Goal: Transaction & Acquisition: Book appointment/travel/reservation

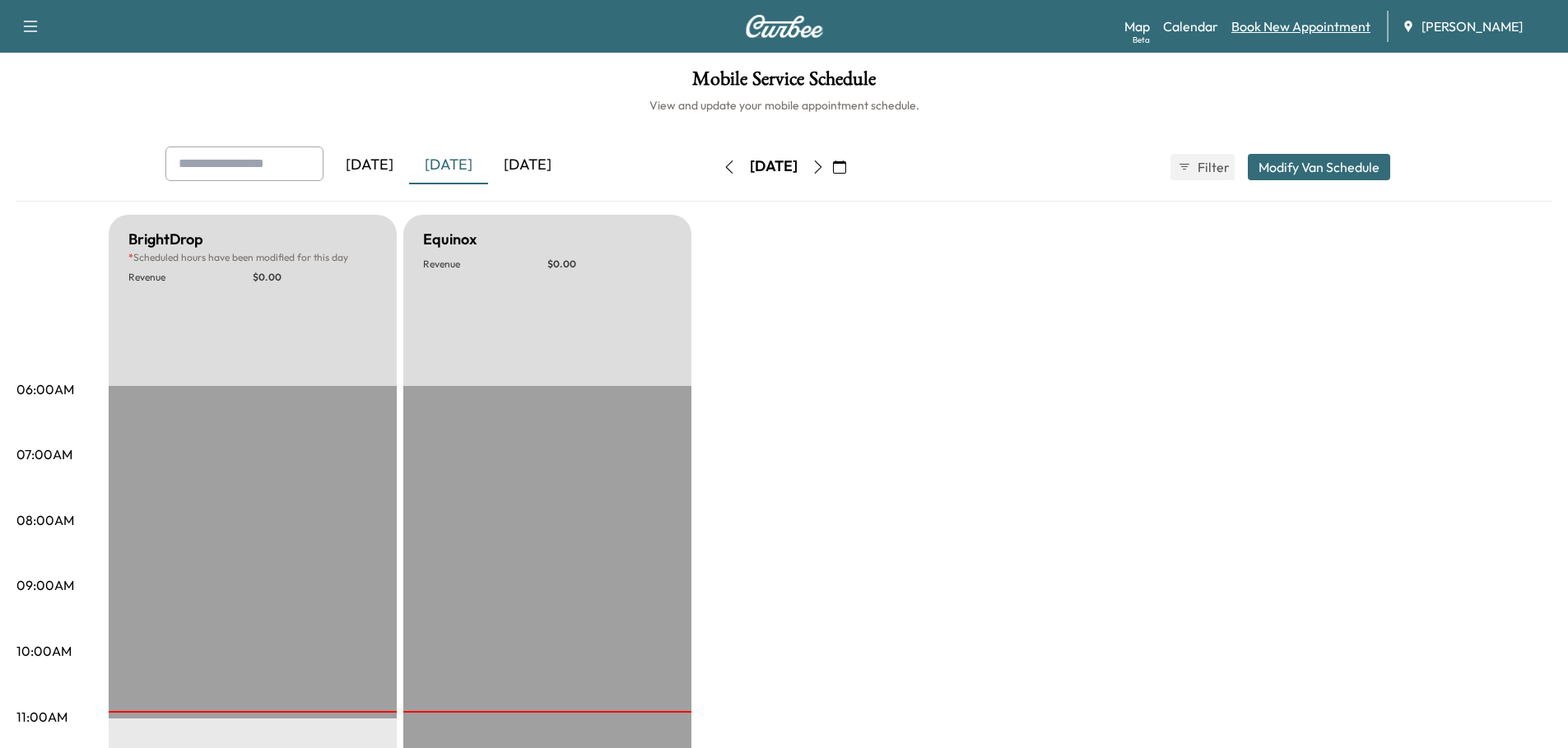
click at [1308, 25] on link "Book New Appointment" at bounding box center [1300, 26] width 139 height 20
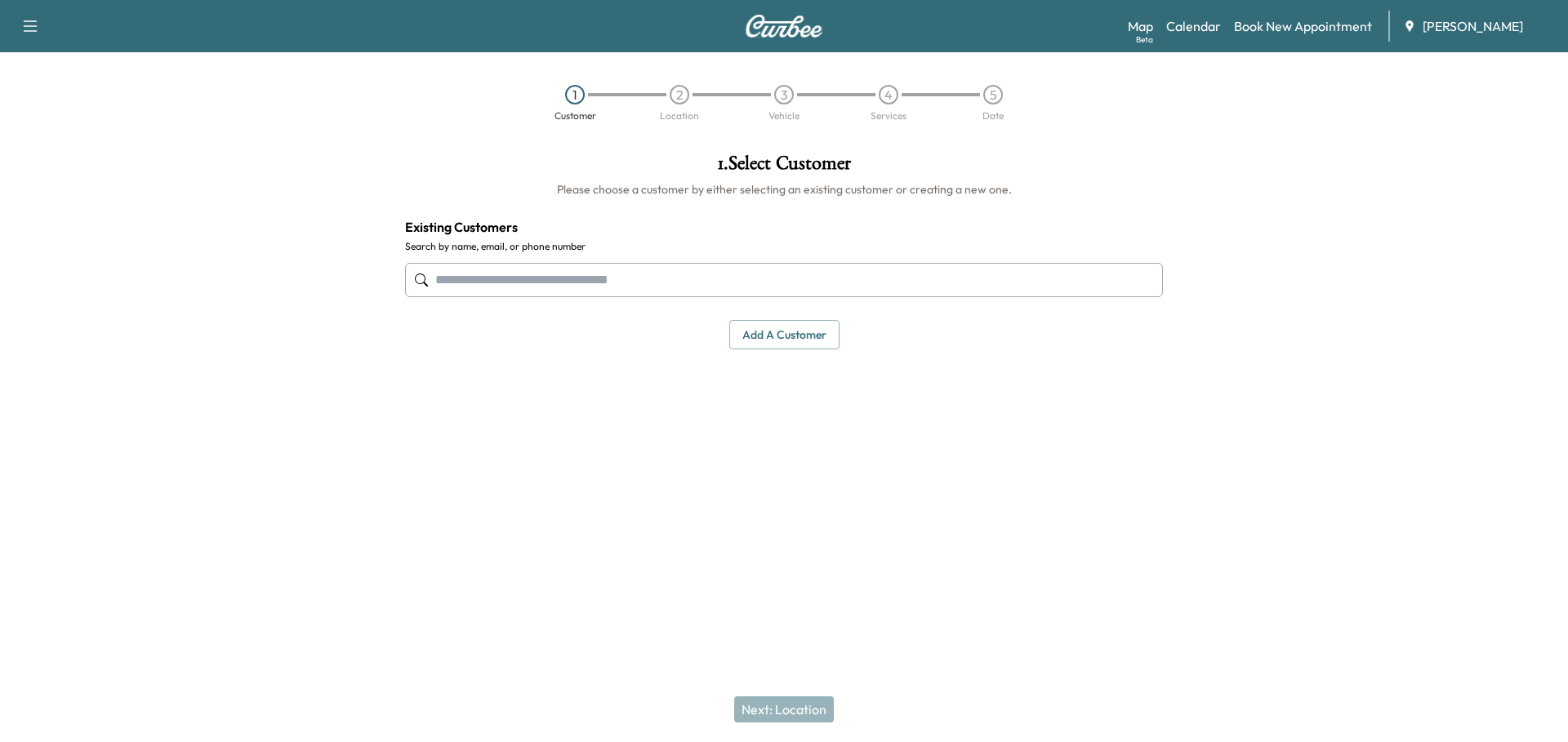
click at [538, 288] on input "text" at bounding box center [784, 281] width 758 height 35
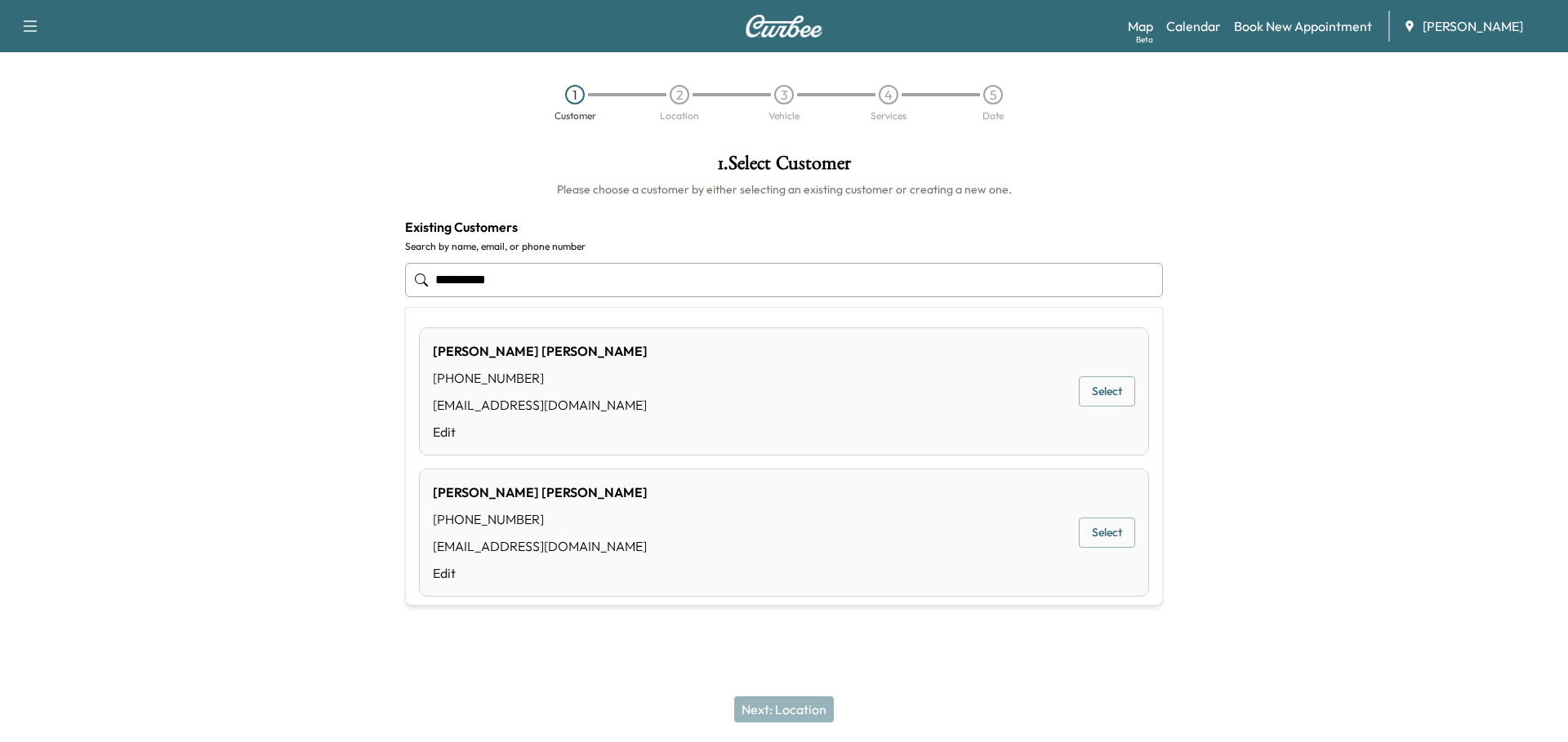
click at [642, 377] on div "[PERSON_NAME] [PHONE_NUMBER] [EMAIL_ADDRESS][DOMAIN_NAME] Edit Select" at bounding box center [784, 391] width 730 height 128
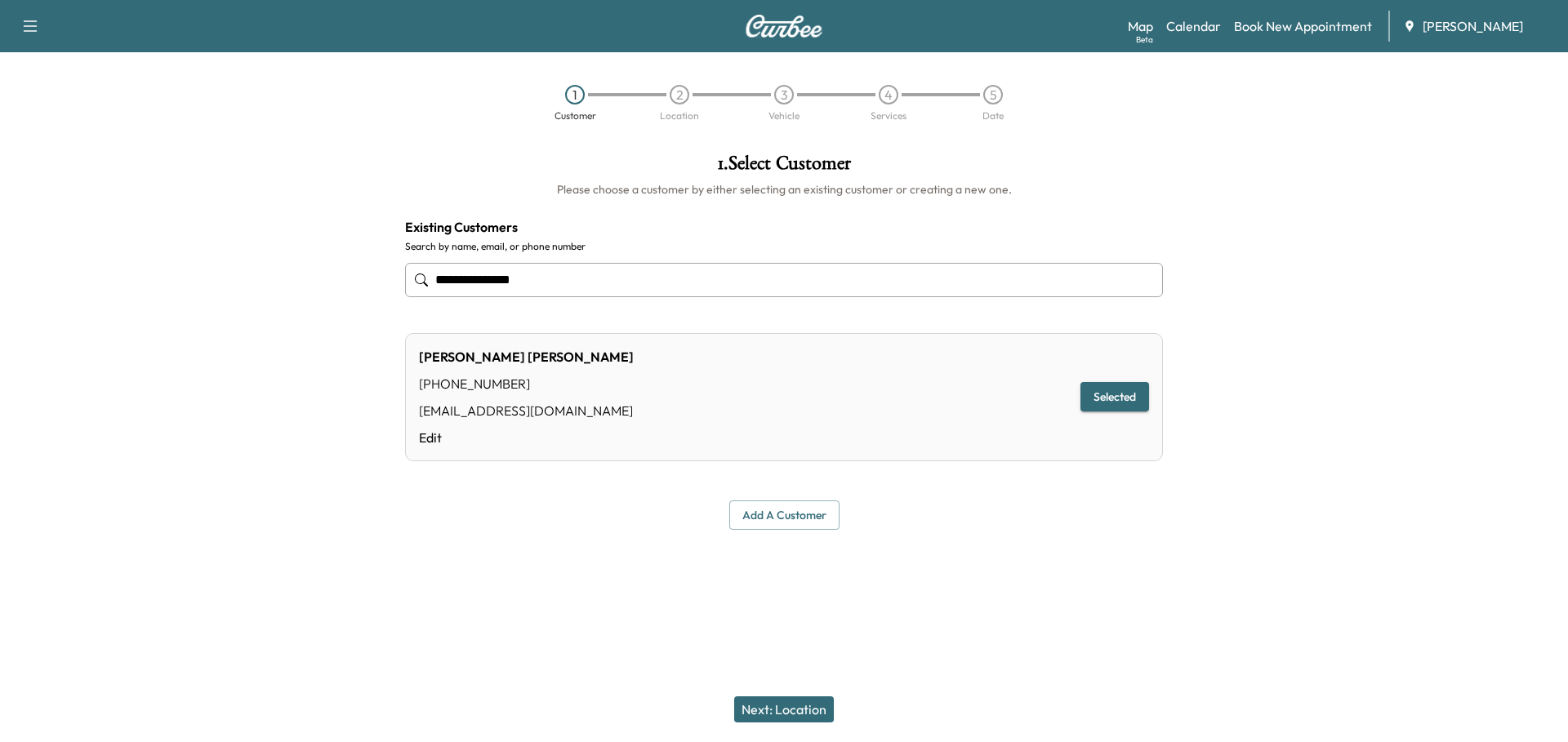
type input "**********"
click at [795, 707] on button "Next: Location" at bounding box center [784, 710] width 100 height 26
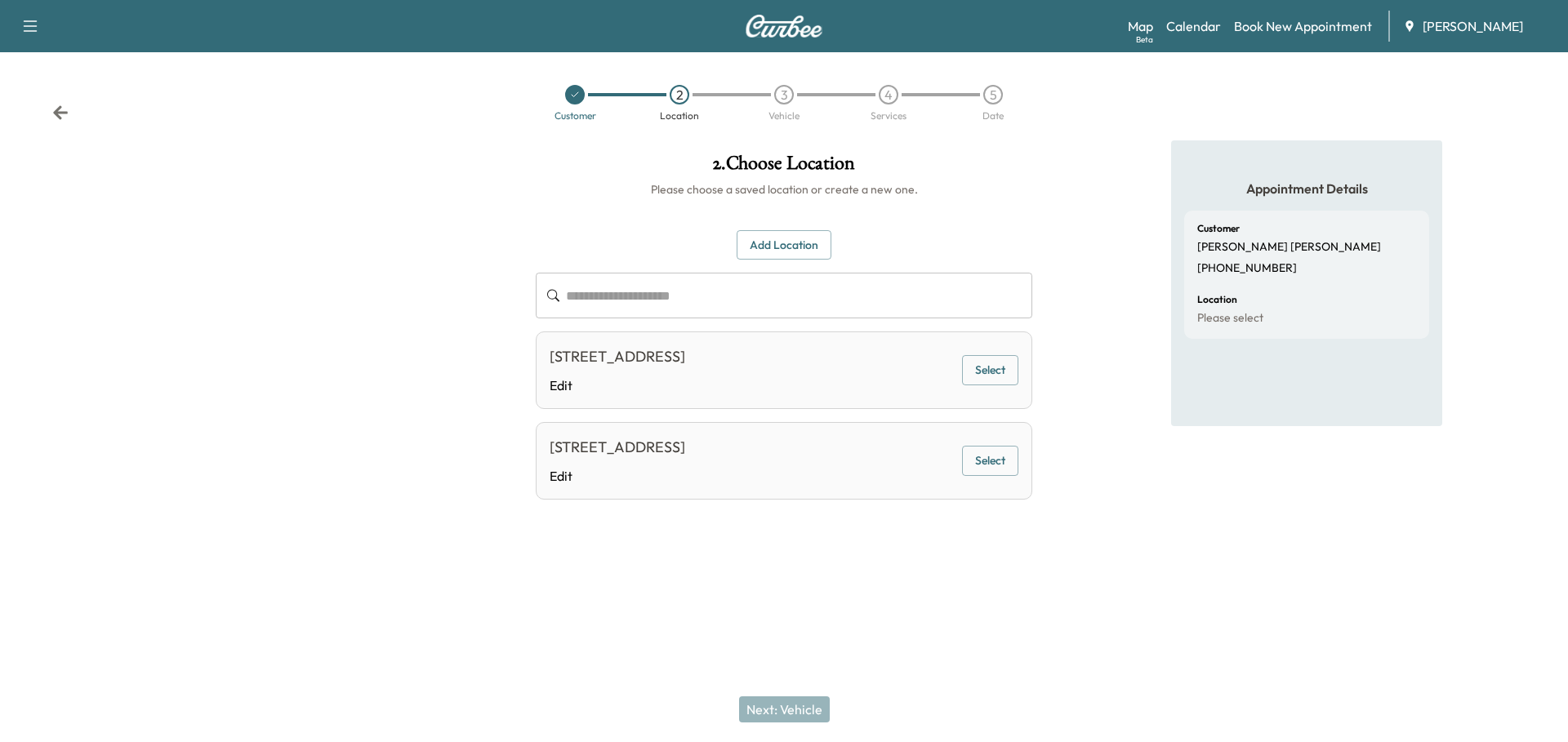
click at [997, 370] on button "Select" at bounding box center [990, 370] width 56 height 30
click at [791, 709] on button "Next: Vehicle" at bounding box center [784, 710] width 91 height 26
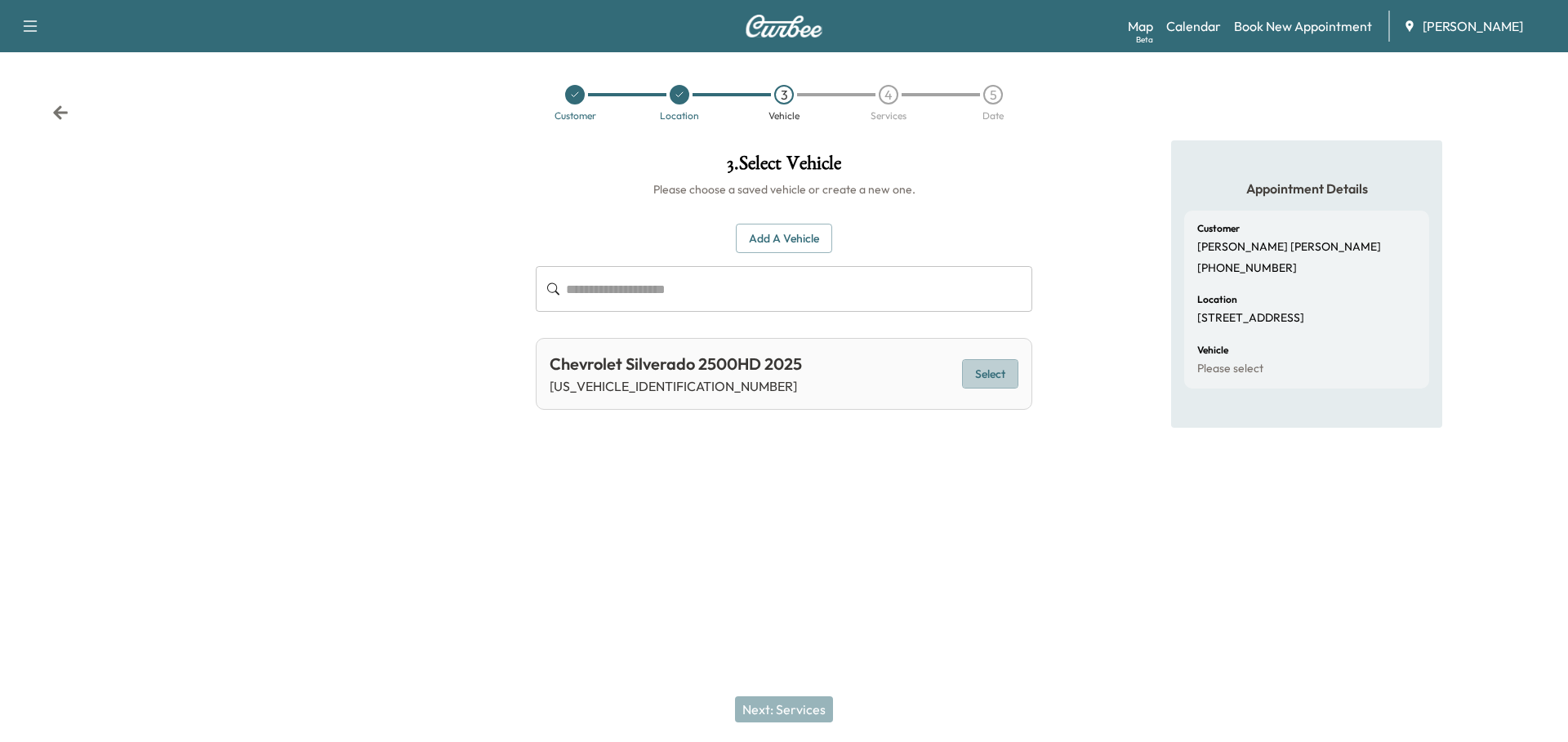
click at [1010, 367] on button "Select" at bounding box center [990, 374] width 56 height 30
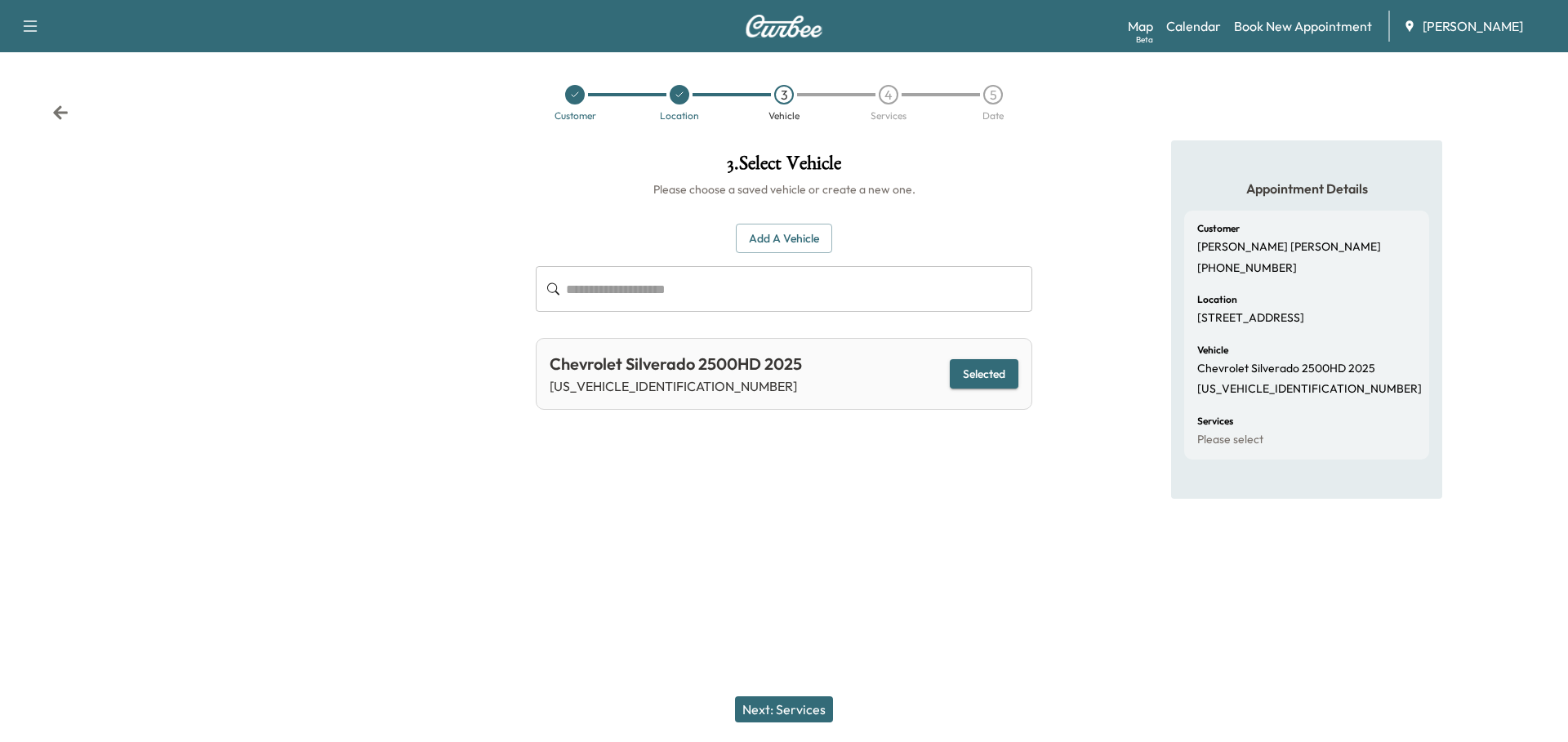
click at [794, 710] on button "Next: Services" at bounding box center [784, 710] width 98 height 26
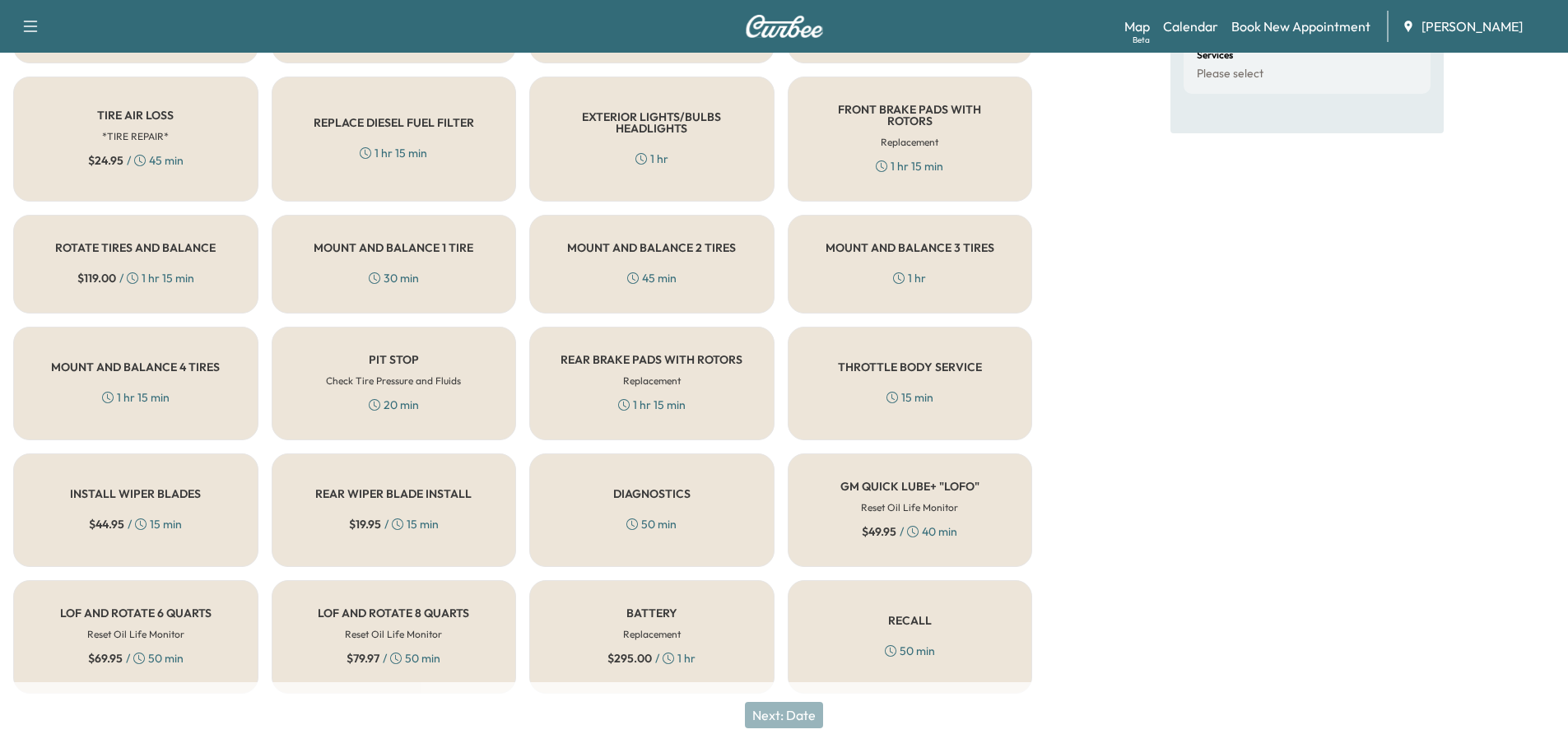
scroll to position [287, 0]
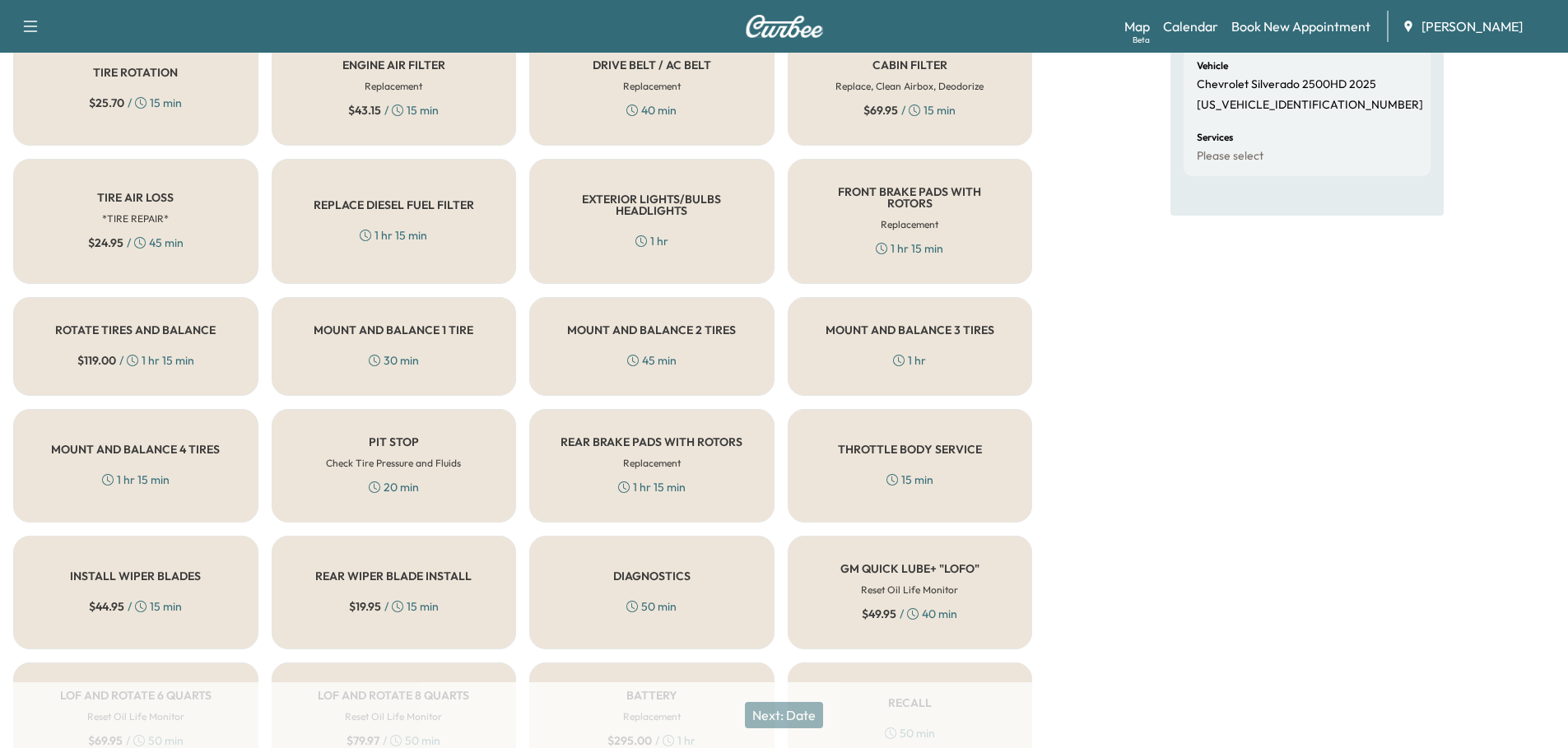
click at [423, 199] on h5 "REPLACE DIESEL FUEL FILTER" at bounding box center [394, 204] width 161 height 11
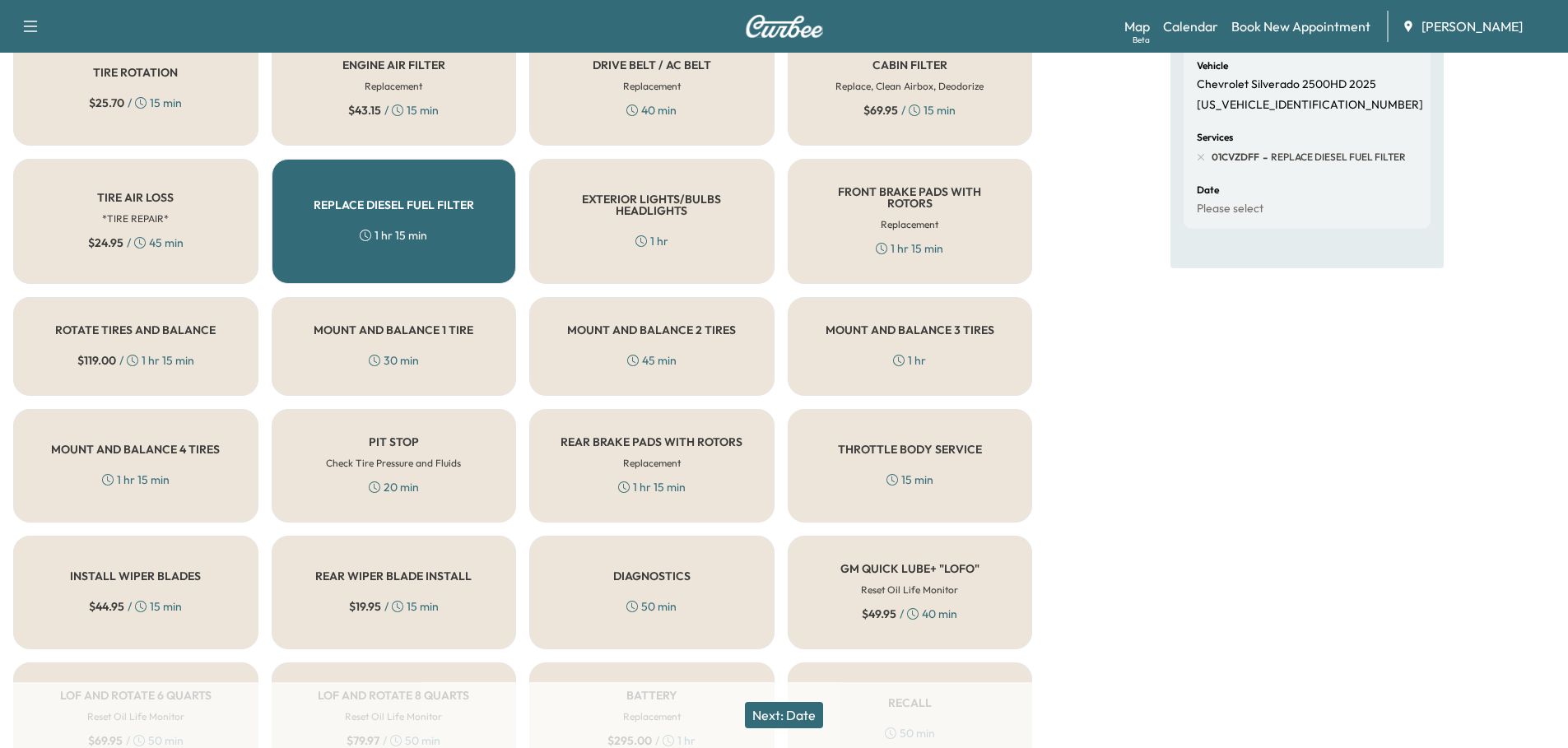
click at [781, 713] on button "Next: Date" at bounding box center [784, 716] width 79 height 26
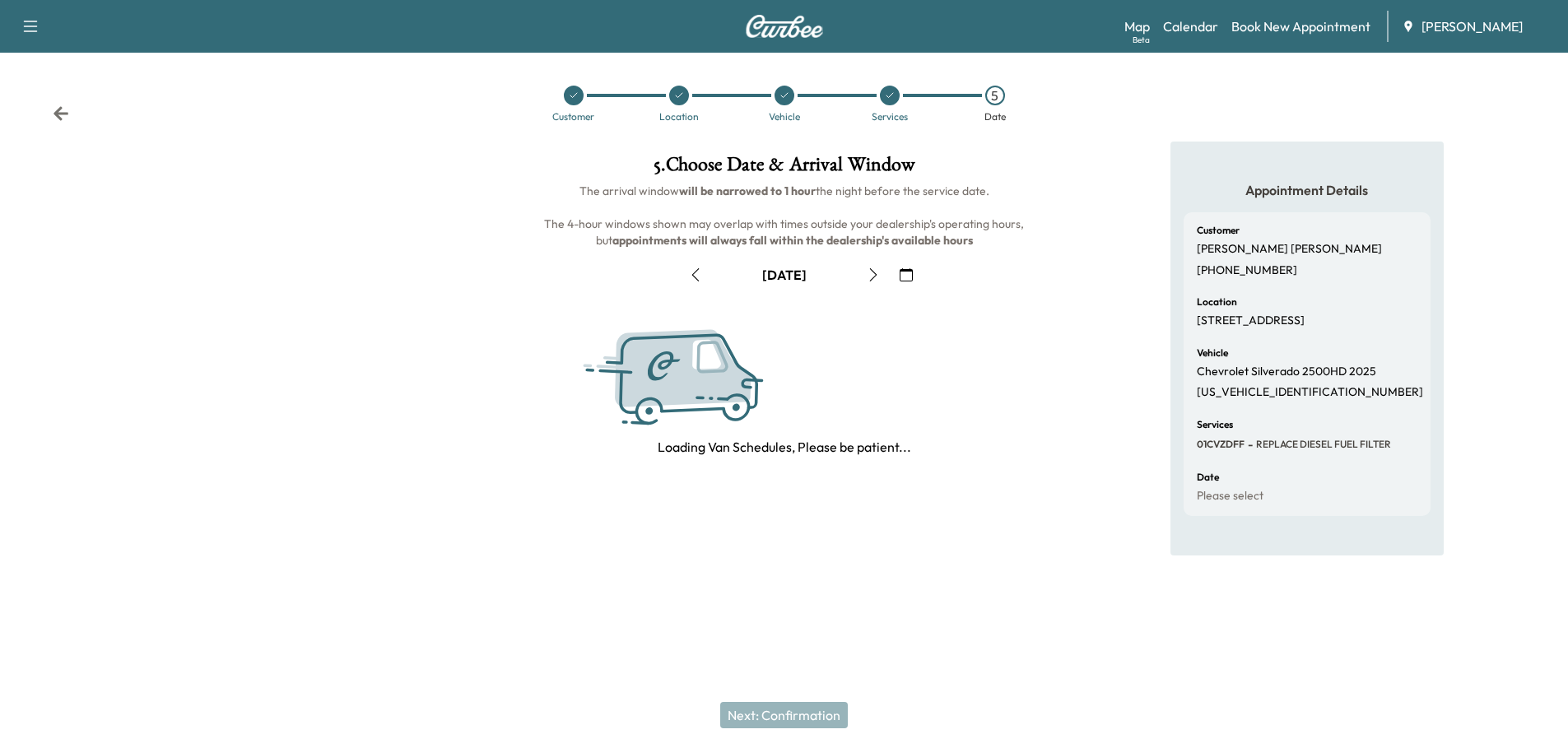
scroll to position [0, 0]
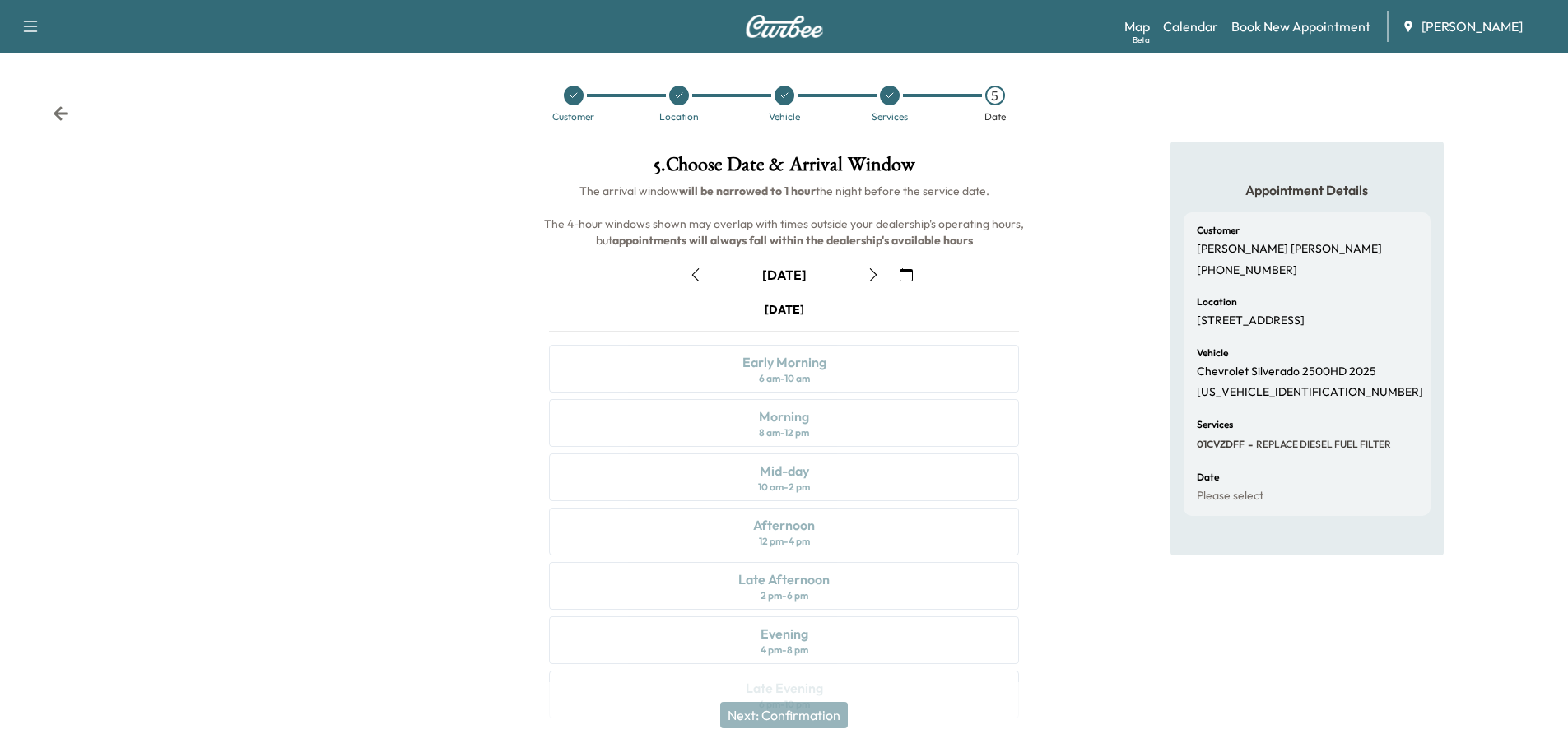
click at [904, 268] on icon "button" at bounding box center [906, 274] width 13 height 13
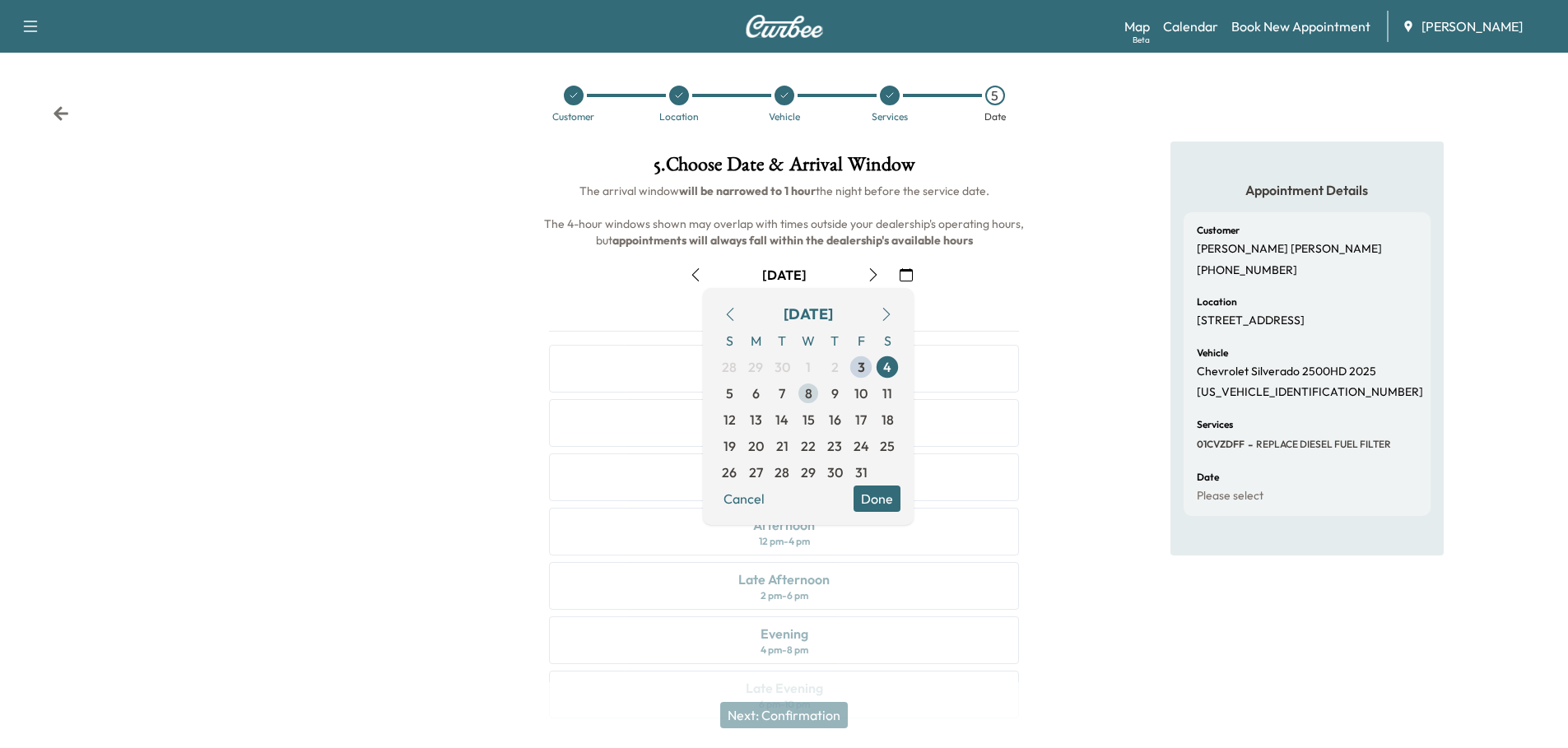
click at [811, 394] on span "8" at bounding box center [808, 394] width 7 height 20
click at [886, 496] on button "Done" at bounding box center [877, 498] width 47 height 26
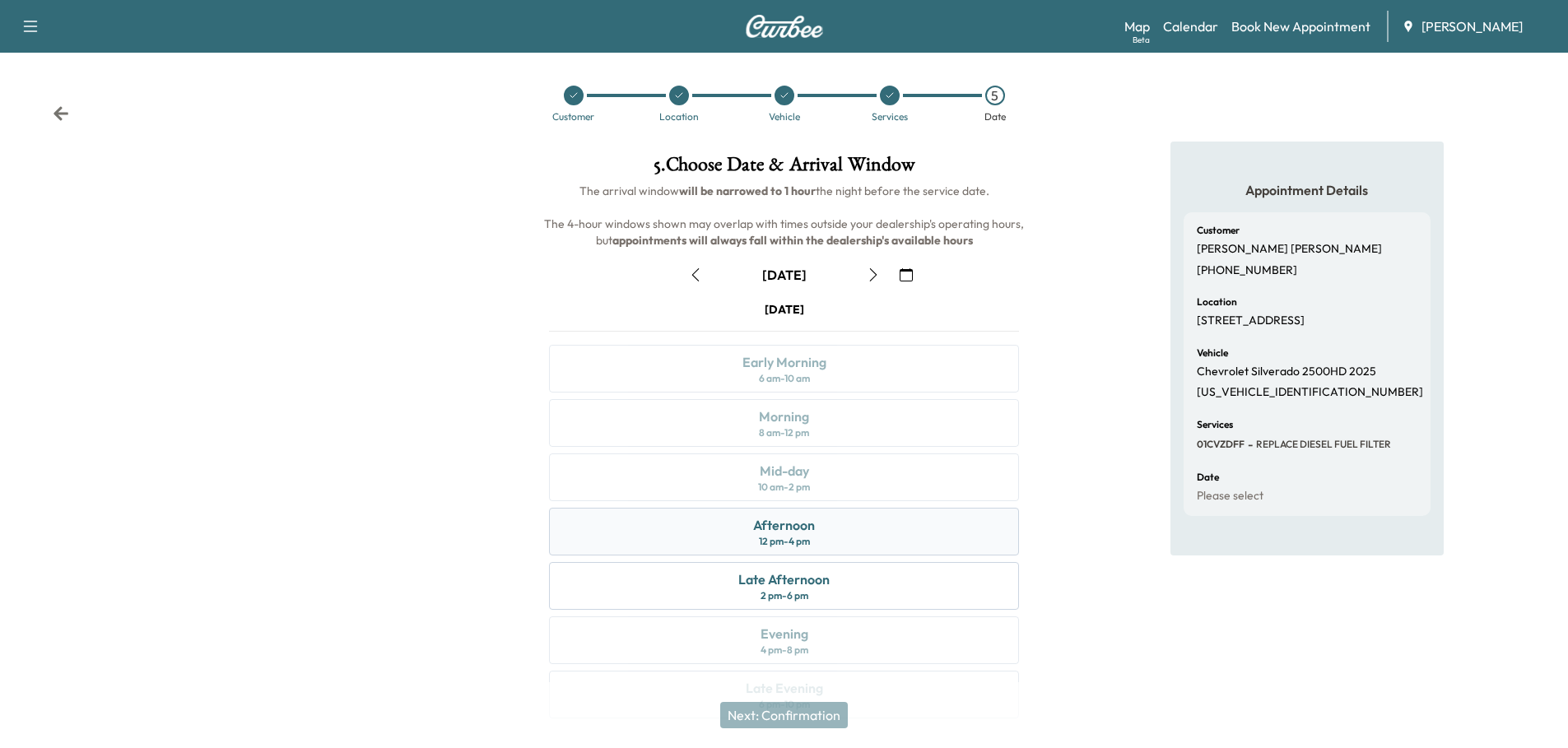
click at [800, 528] on div "Afternoon" at bounding box center [784, 525] width 62 height 20
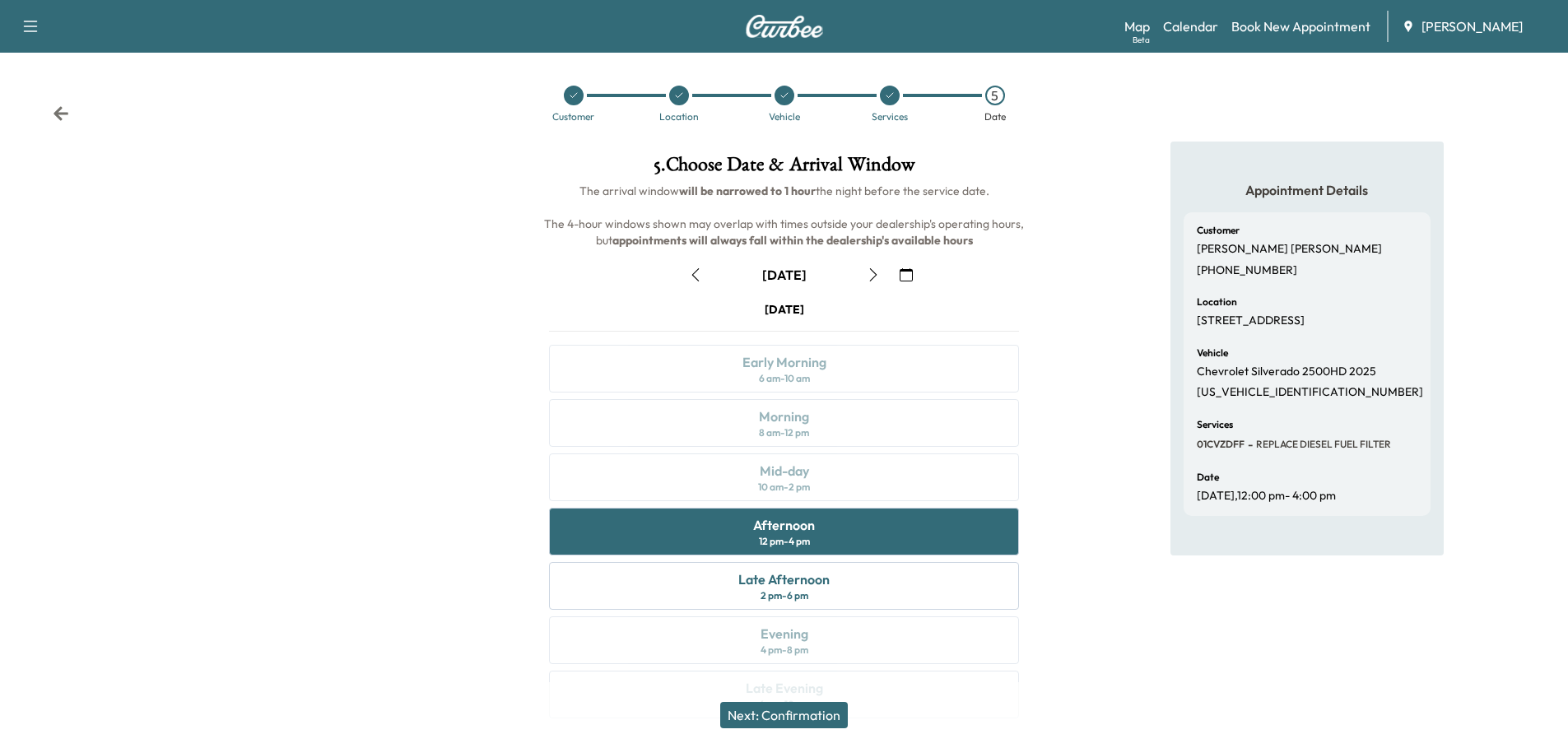
click at [808, 713] on button "Next: Confirmation" at bounding box center [784, 716] width 127 height 26
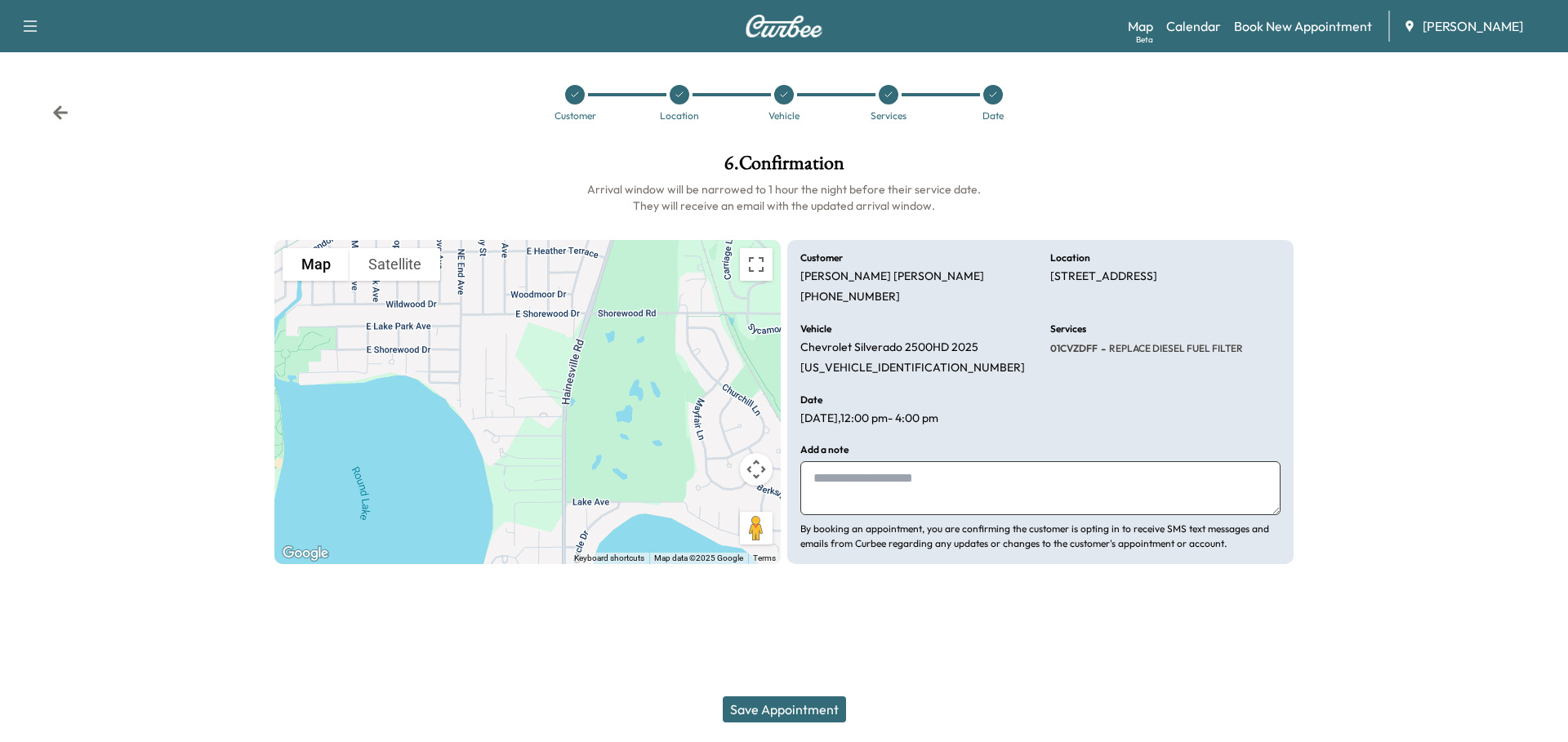
click at [879, 481] on textarea at bounding box center [1040, 488] width 481 height 54
drag, startPoint x: 845, startPoint y: 481, endPoint x: 868, endPoint y: 485, distance: 23.3
click at [848, 482] on textarea "**********" at bounding box center [1040, 488] width 481 height 54
drag, startPoint x: 844, startPoint y: 481, endPoint x: 920, endPoint y: 494, distance: 77.1
click at [844, 481] on textarea "**********" at bounding box center [1040, 488] width 481 height 54
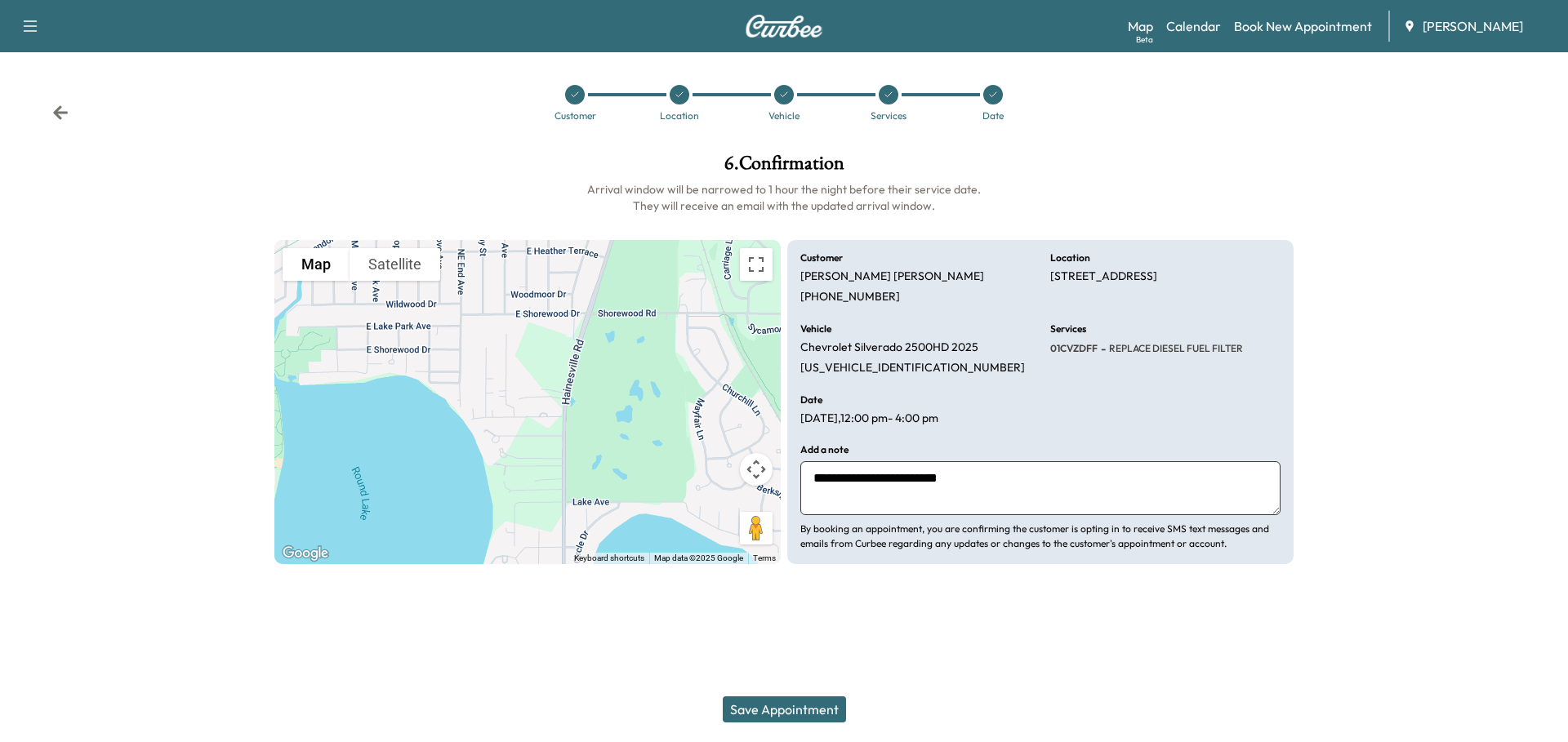
click at [998, 481] on textarea "**********" at bounding box center [1040, 488] width 481 height 54
click at [810, 480] on textarea "**********" at bounding box center [1040, 488] width 481 height 54
click at [962, 474] on textarea "**********" at bounding box center [1040, 488] width 481 height 54
type textarea "**********"
click at [796, 705] on button "Save Appointment" at bounding box center [784, 710] width 123 height 26
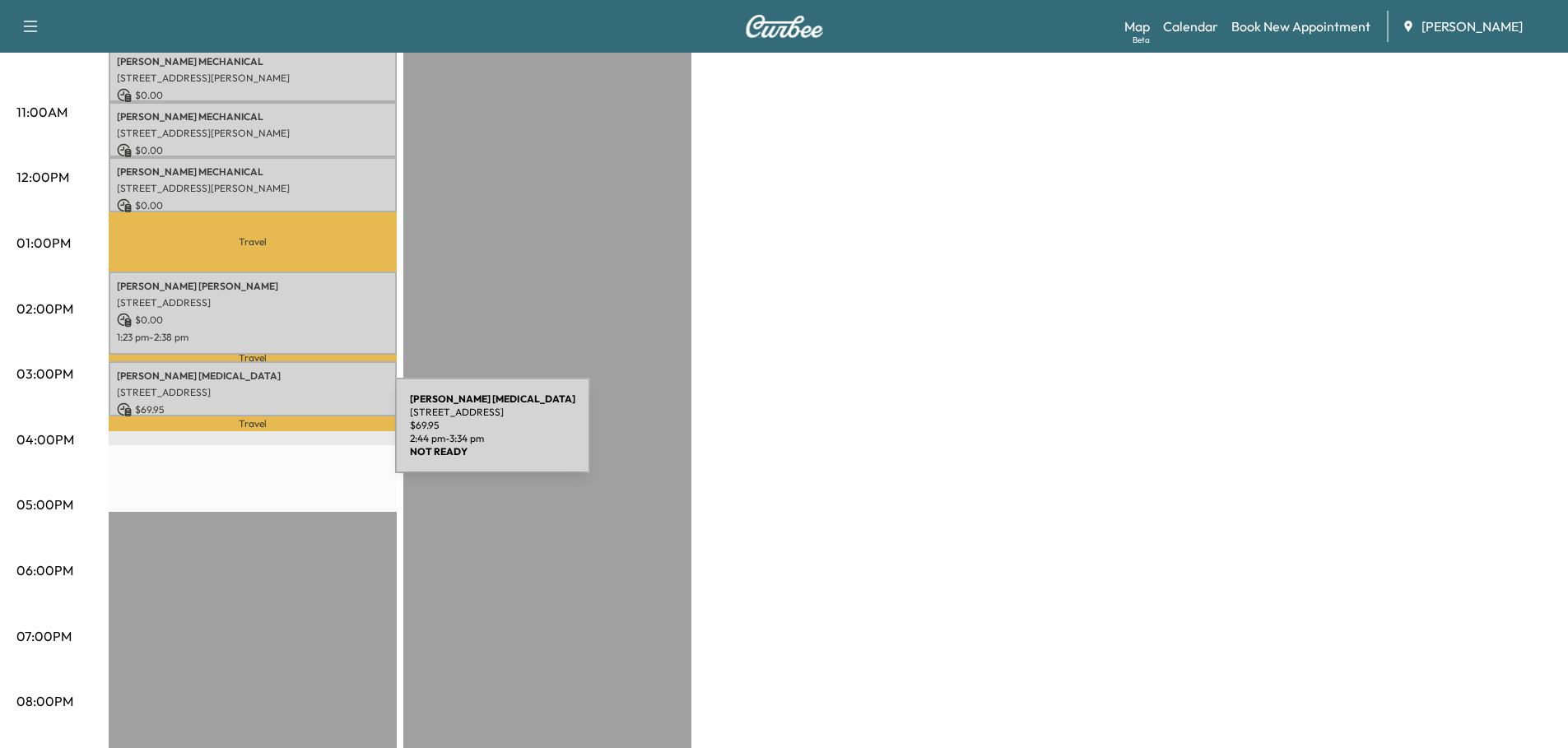
scroll to position [659, 0]
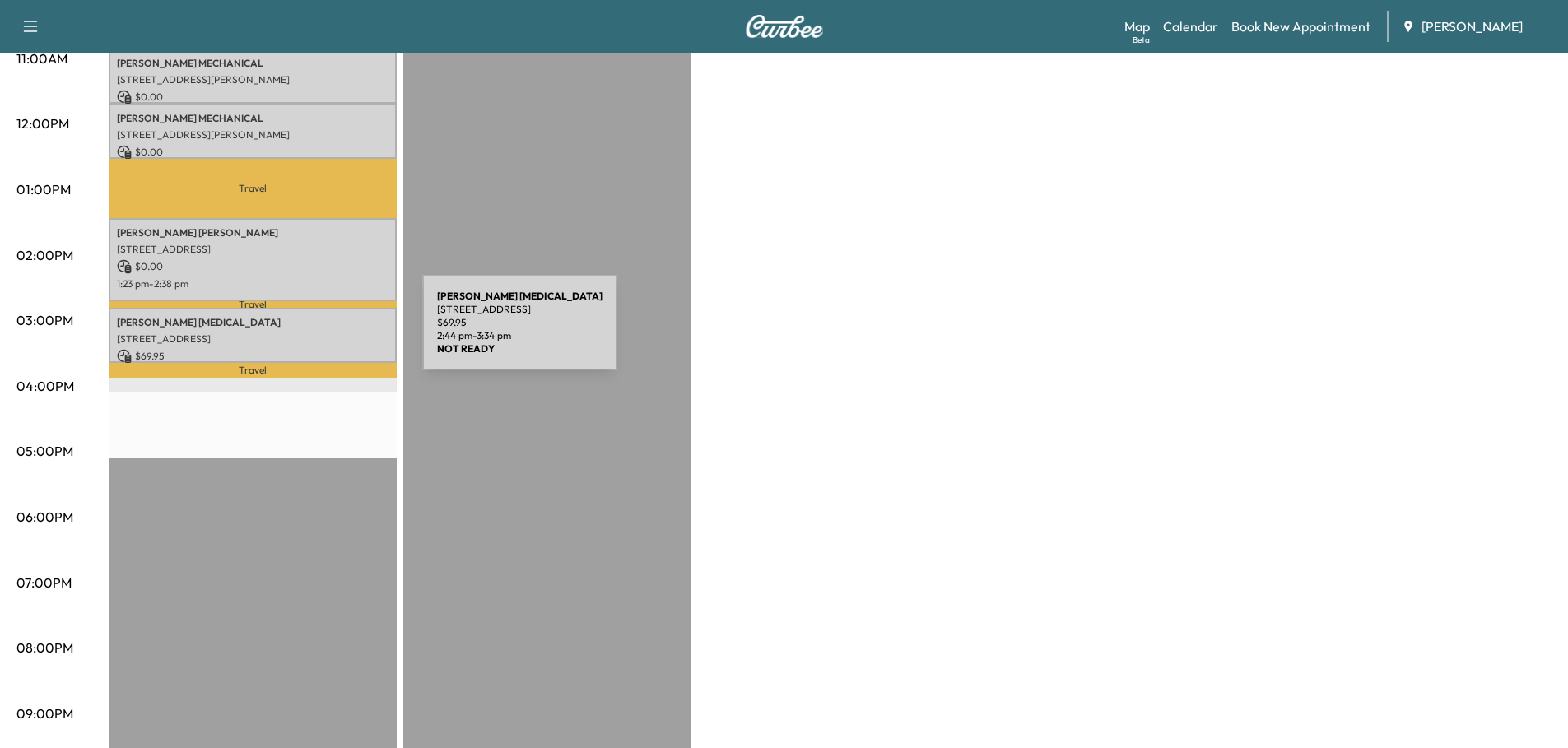
click at [298, 333] on p "[STREET_ADDRESS]" at bounding box center [252, 339] width 271 height 13
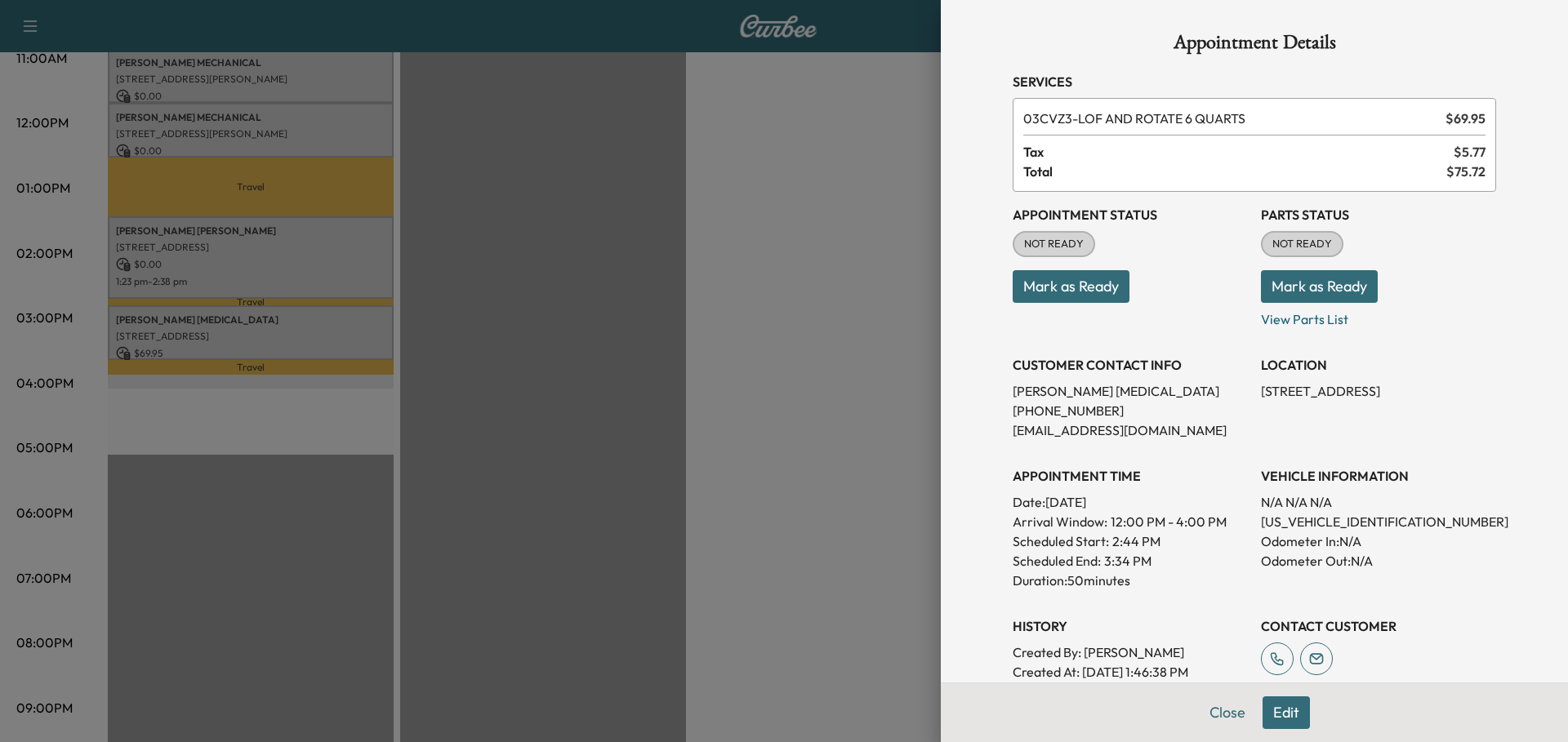
click at [767, 328] on div at bounding box center [784, 371] width 1568 height 742
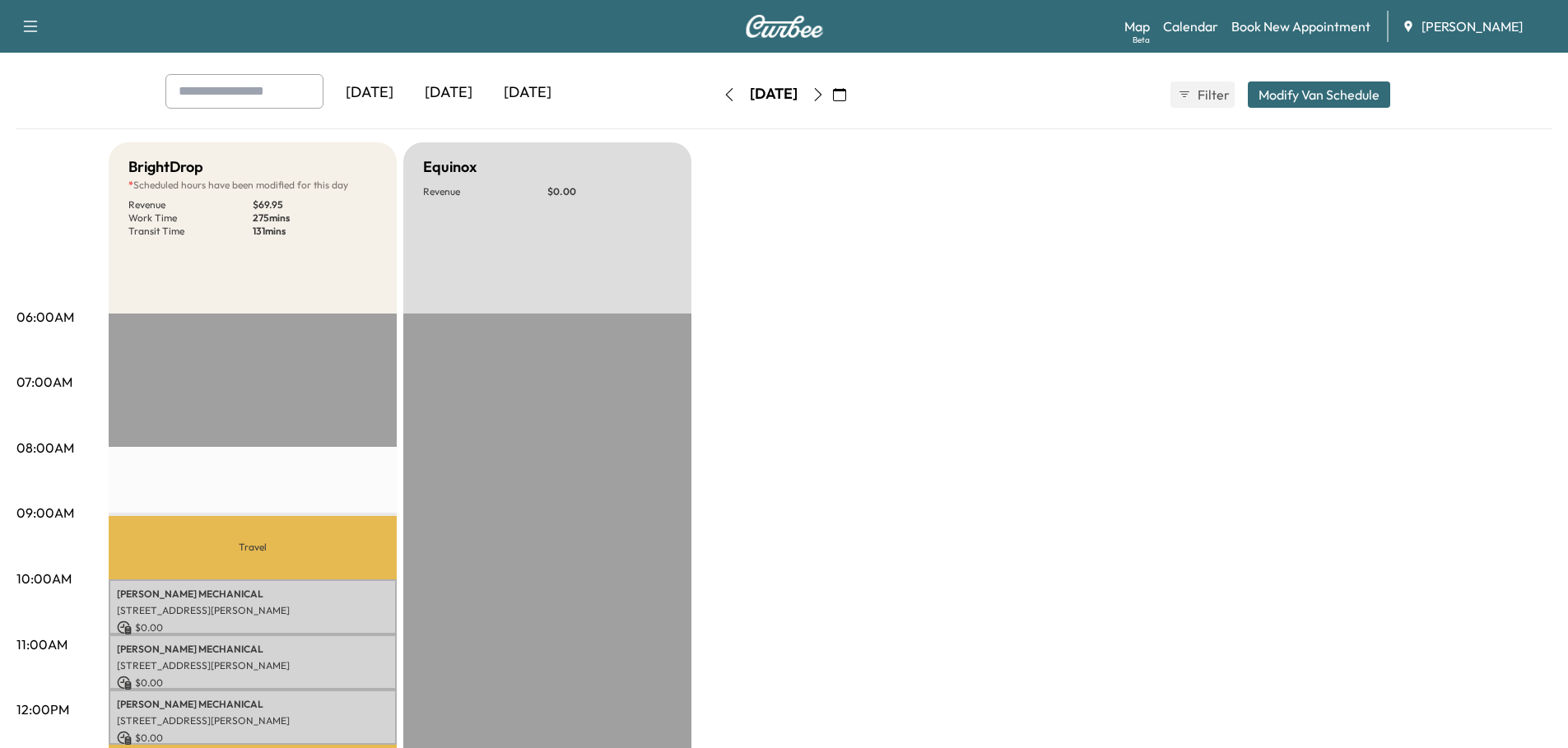
scroll to position [0, 0]
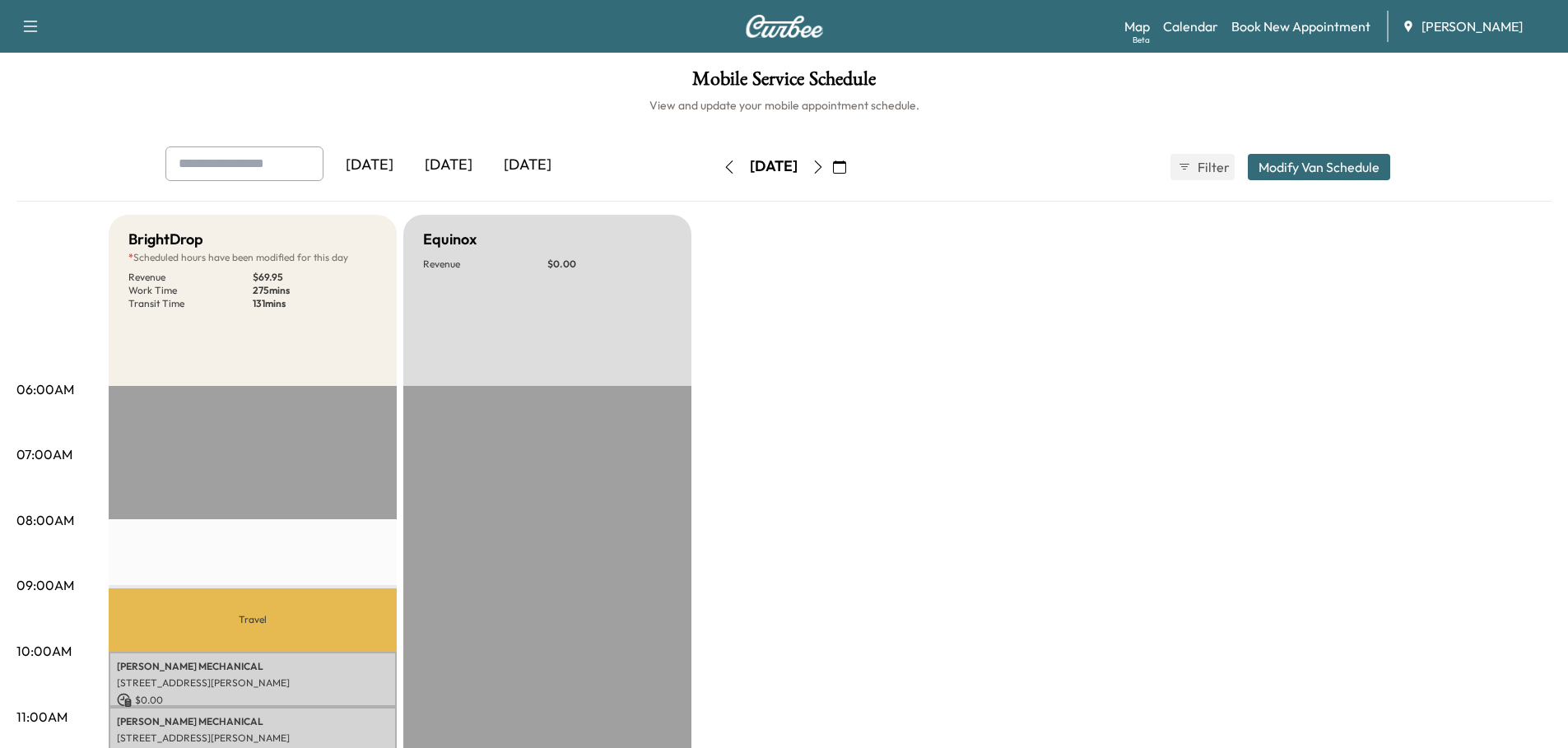
click at [846, 167] on icon "button" at bounding box center [839, 167] width 13 height 13
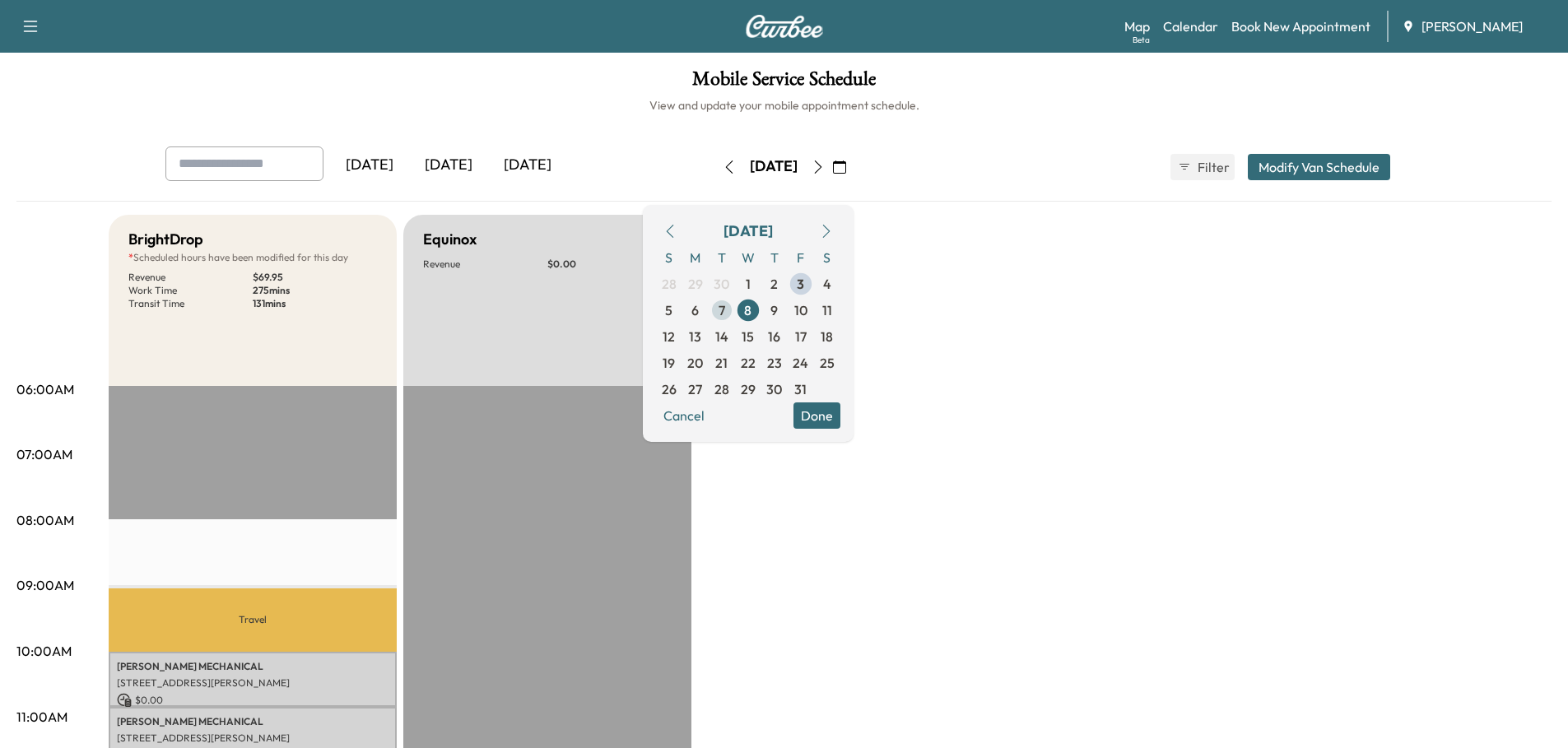
click at [725, 309] on span "7" at bounding box center [722, 310] width 7 height 20
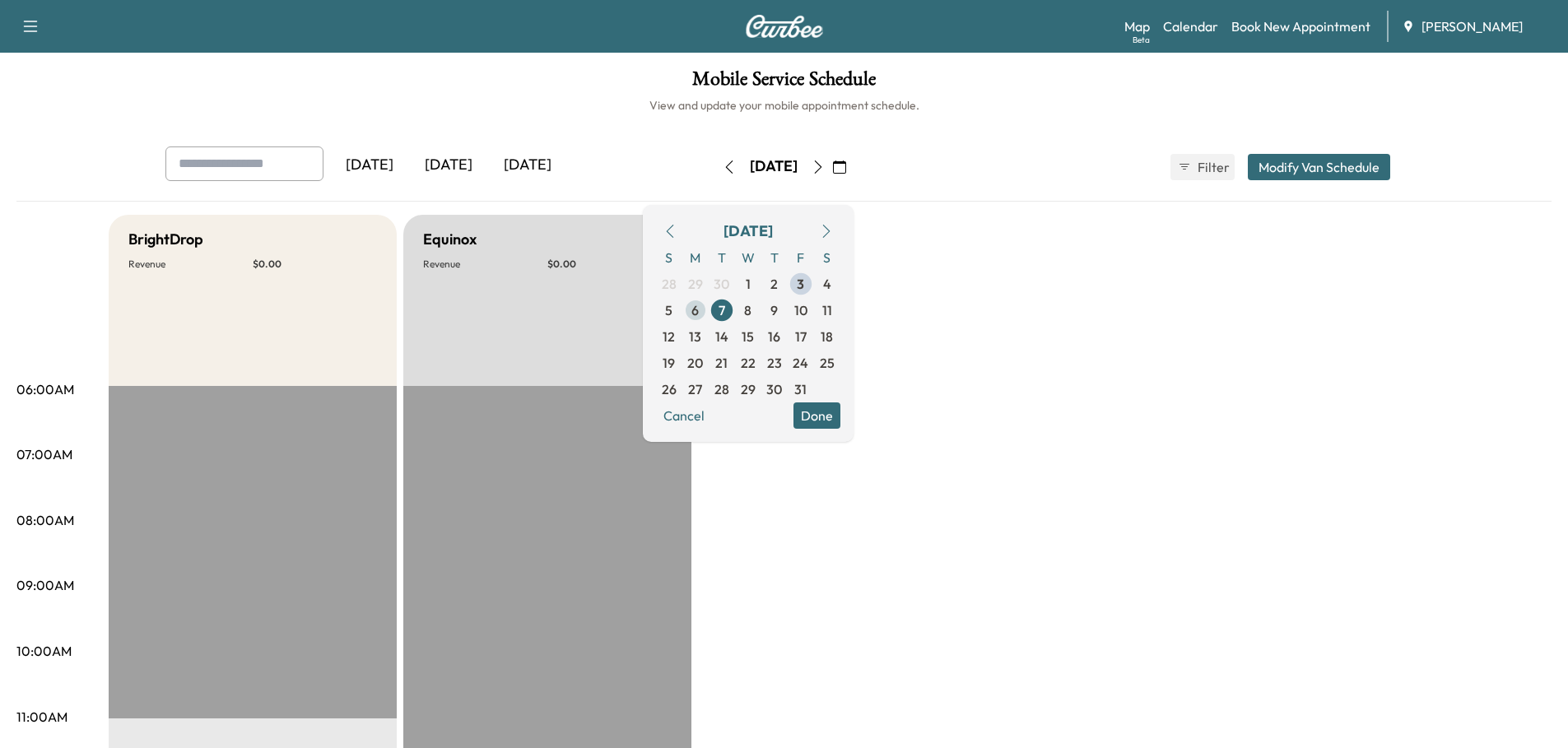
click at [699, 312] on span "6" at bounding box center [695, 310] width 7 height 20
click at [751, 306] on span "8" at bounding box center [748, 310] width 7 height 20
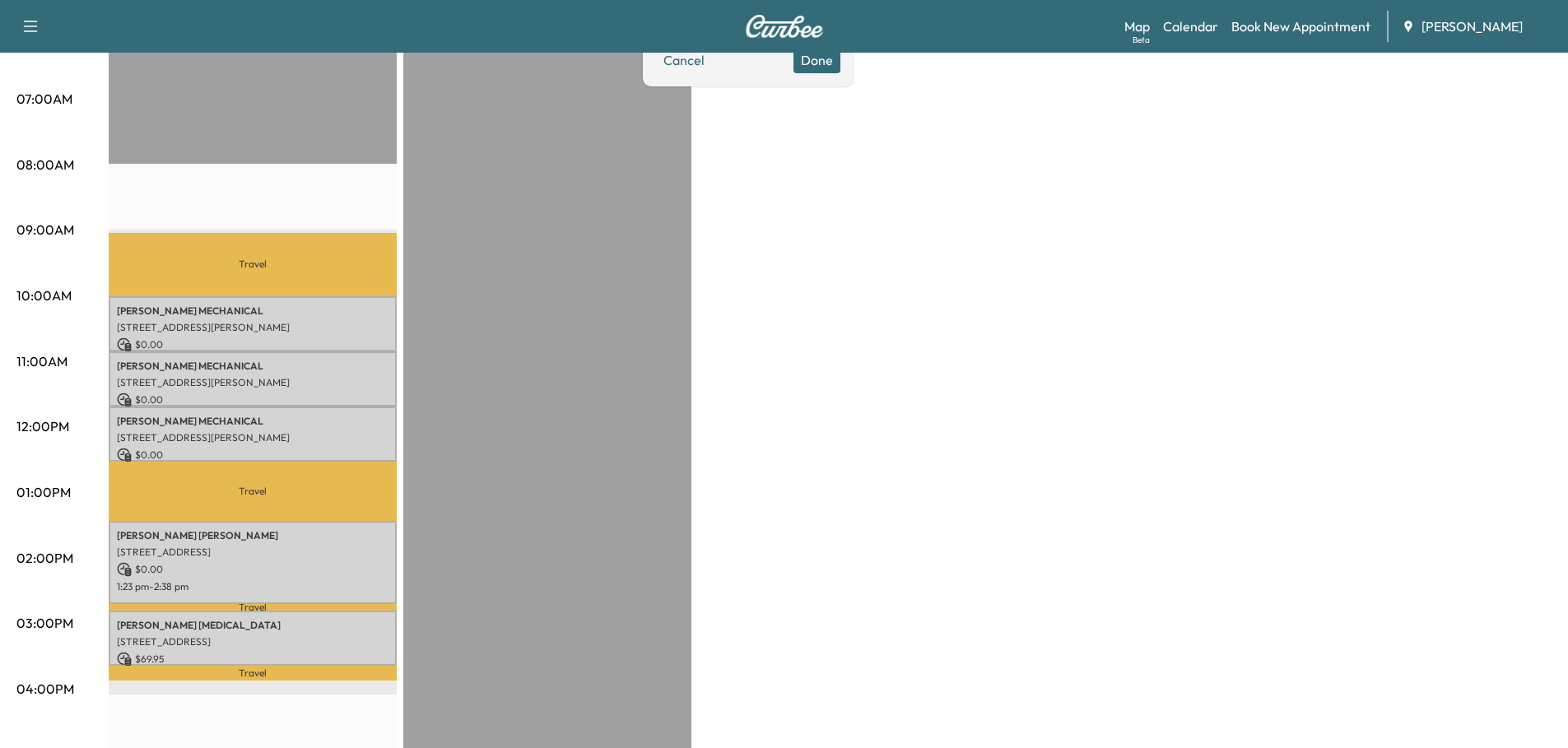
scroll to position [412, 0]
